Goal: Task Accomplishment & Management: Use online tool/utility

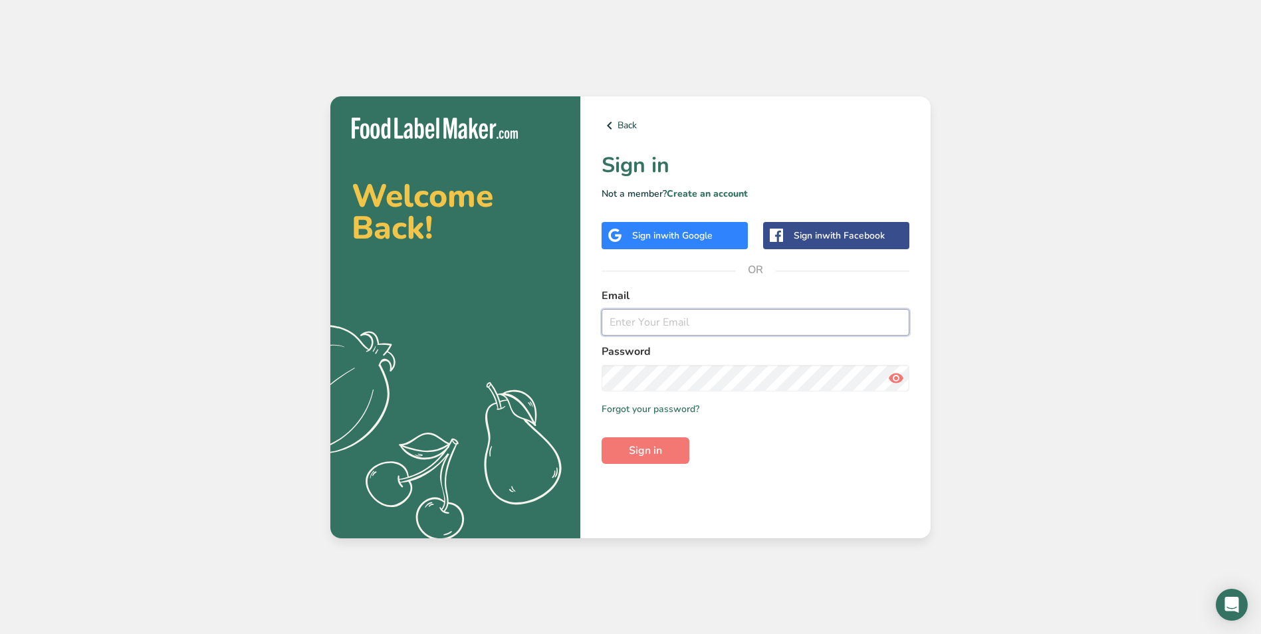
click at [673, 328] on input "email" at bounding box center [756, 322] width 308 height 27
type input "[EMAIL_ADDRESS][DOMAIN_NAME]"
click at [667, 449] on button "Sign in" at bounding box center [646, 451] width 88 height 27
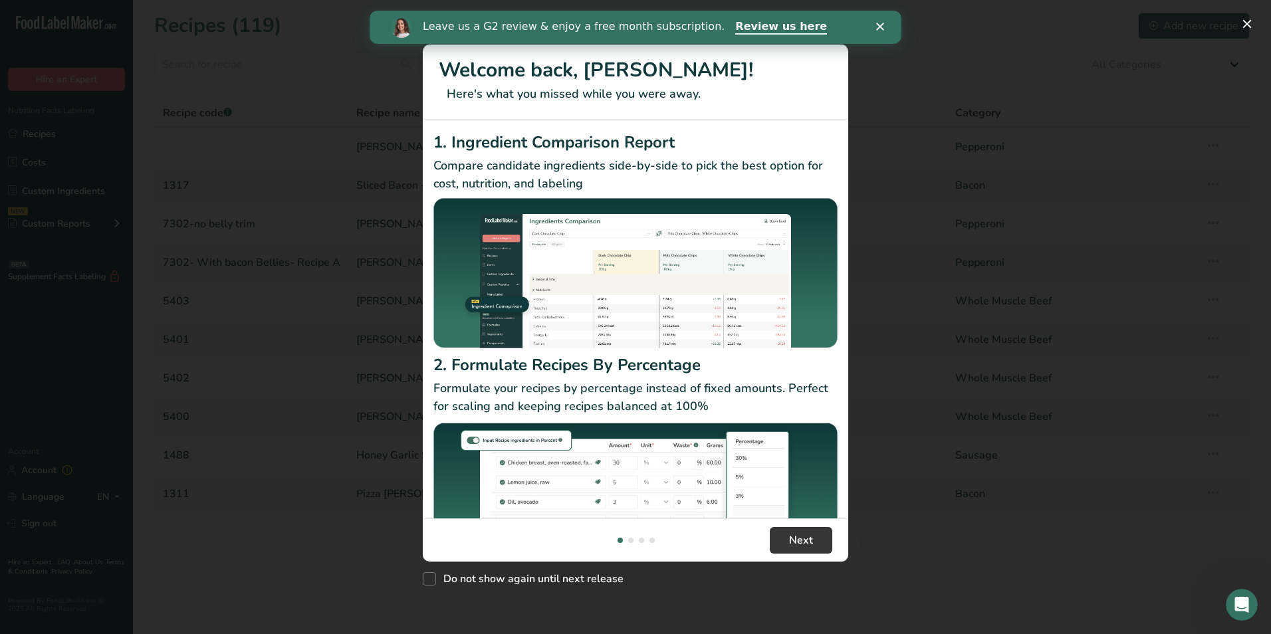
click at [885, 25] on div "Close" at bounding box center [882, 27] width 13 height 8
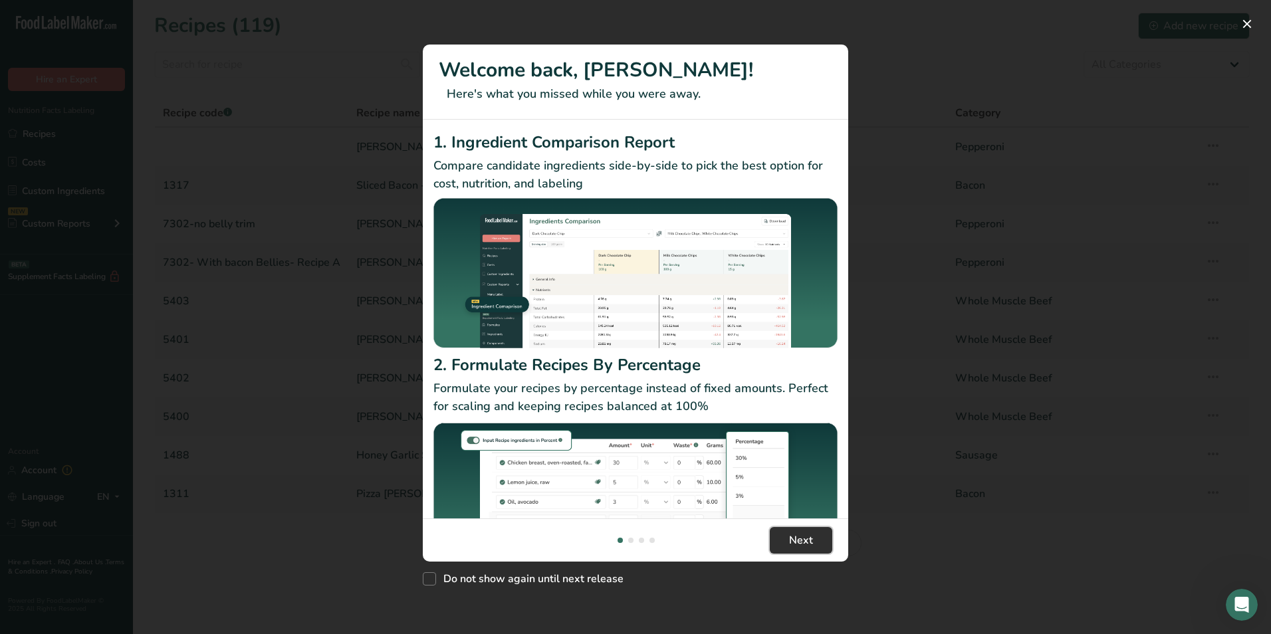
click at [805, 537] on span "Next" at bounding box center [801, 541] width 24 height 16
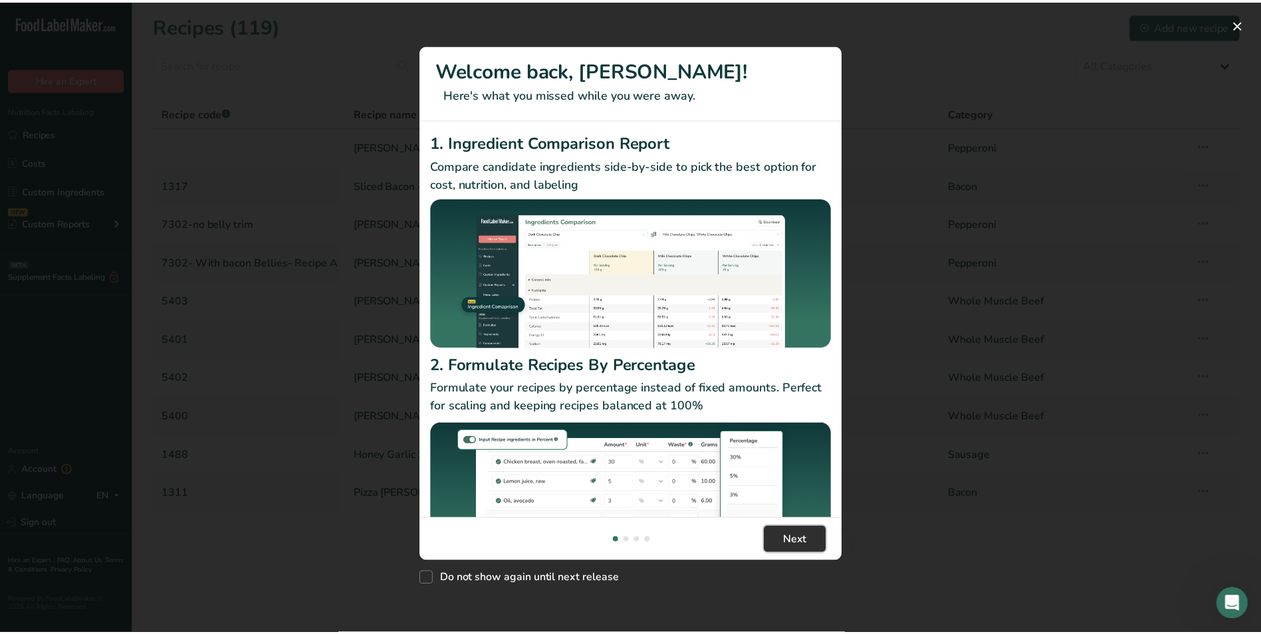
scroll to position [0, 426]
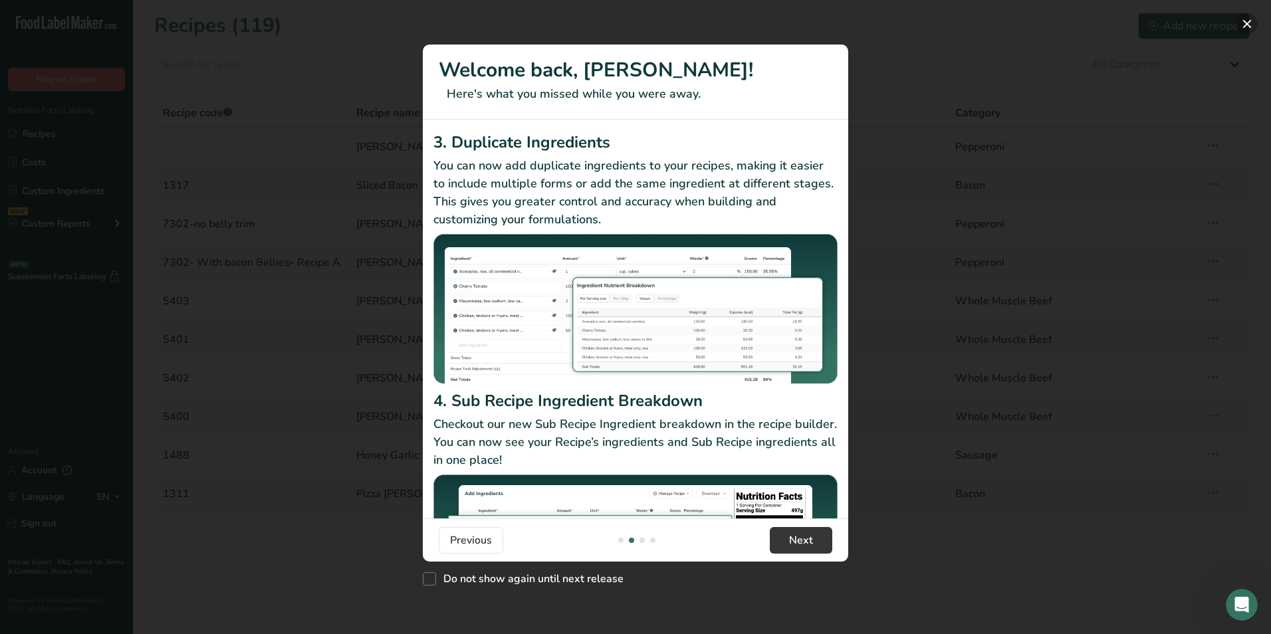
click at [1248, 22] on button "New Features" at bounding box center [1247, 23] width 21 height 21
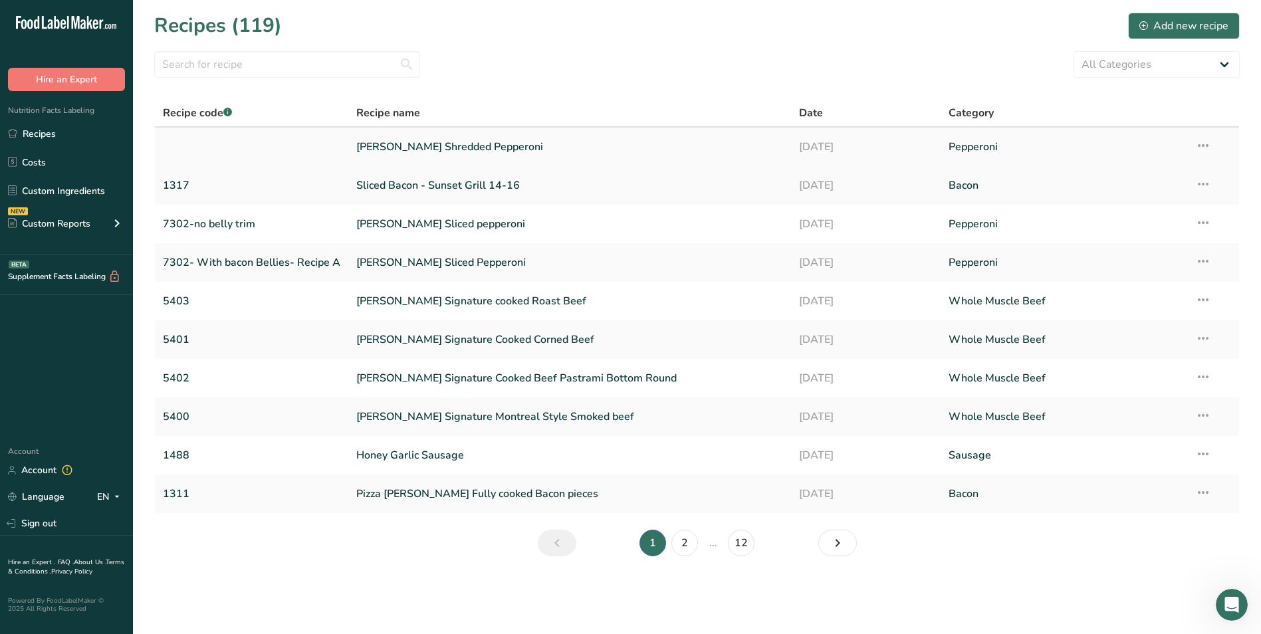
click at [449, 150] on link "[PERSON_NAME] Shredded Pepperoni" at bounding box center [569, 147] width 427 height 28
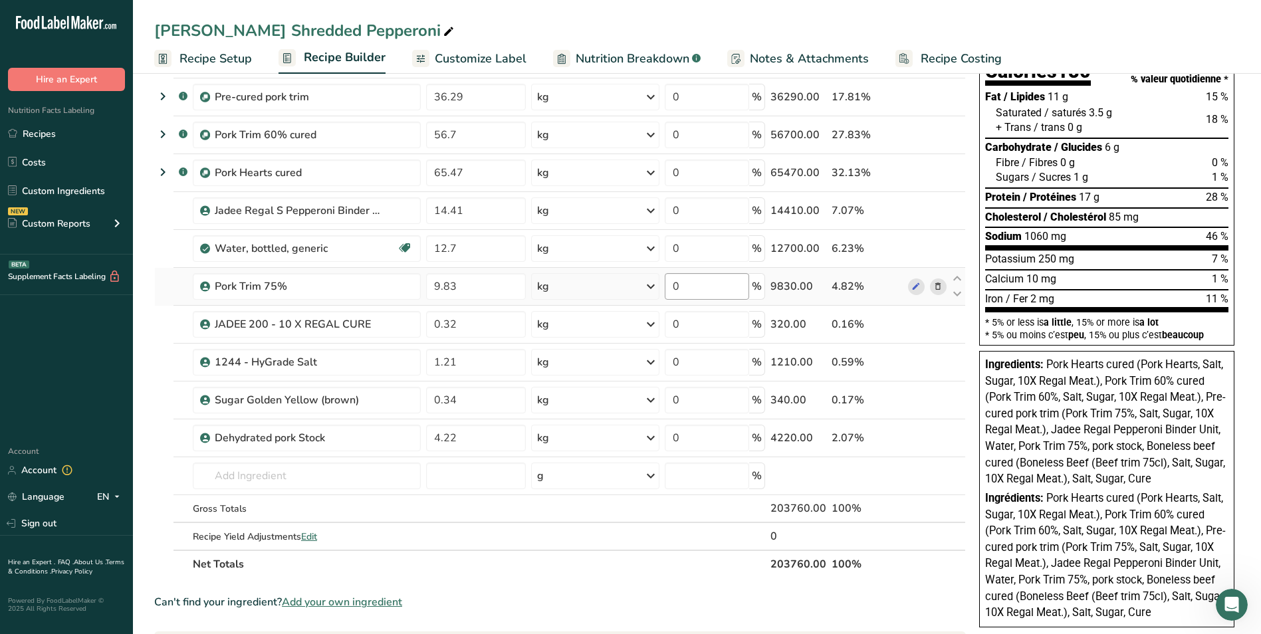
scroll to position [133, 0]
